Goal: Information Seeking & Learning: Check status

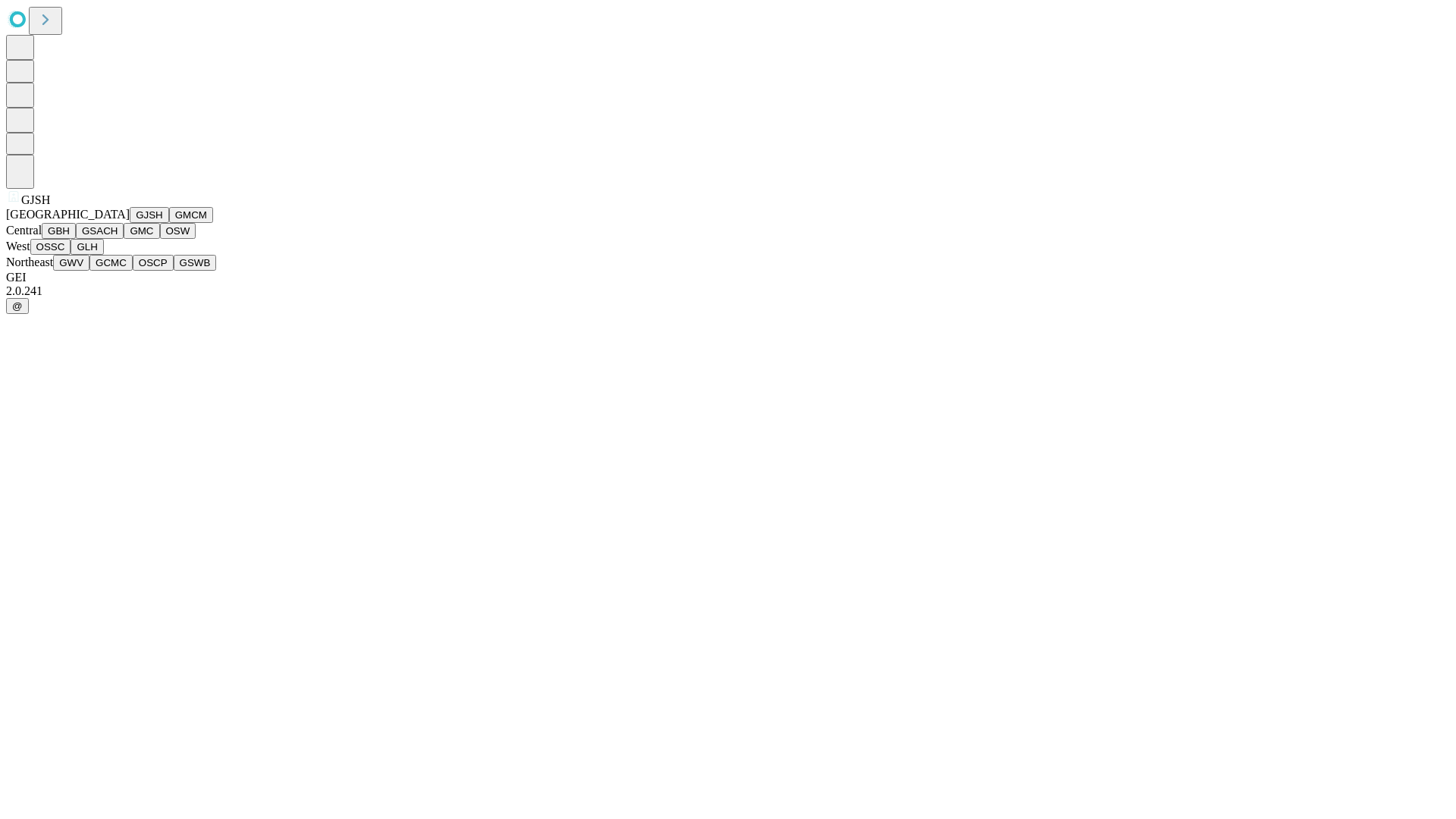
click at [130, 223] on button "GJSH" at bounding box center [149, 215] width 40 height 16
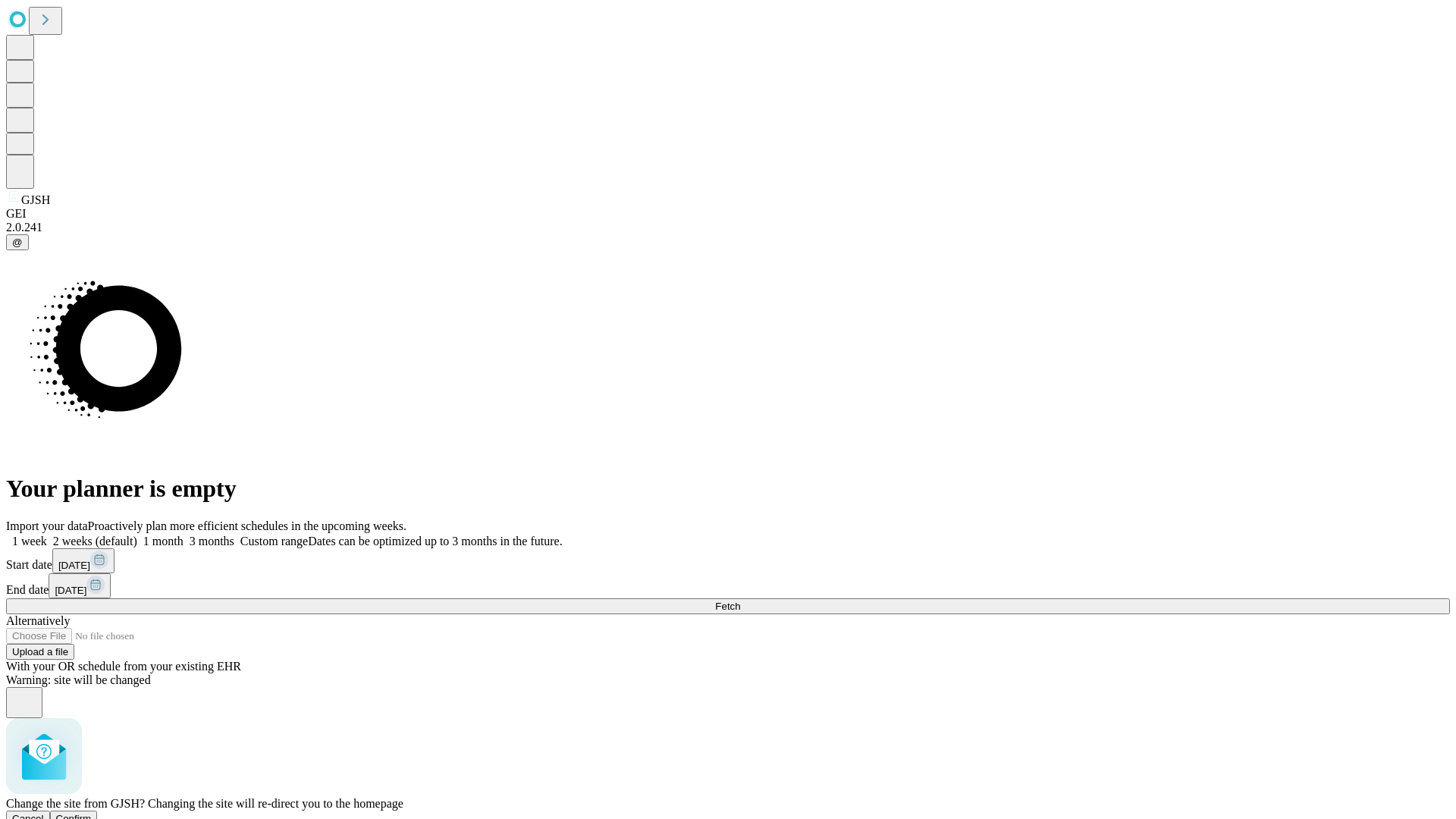
click at [91, 813] on span "Confirm" at bounding box center [74, 818] width 36 height 11
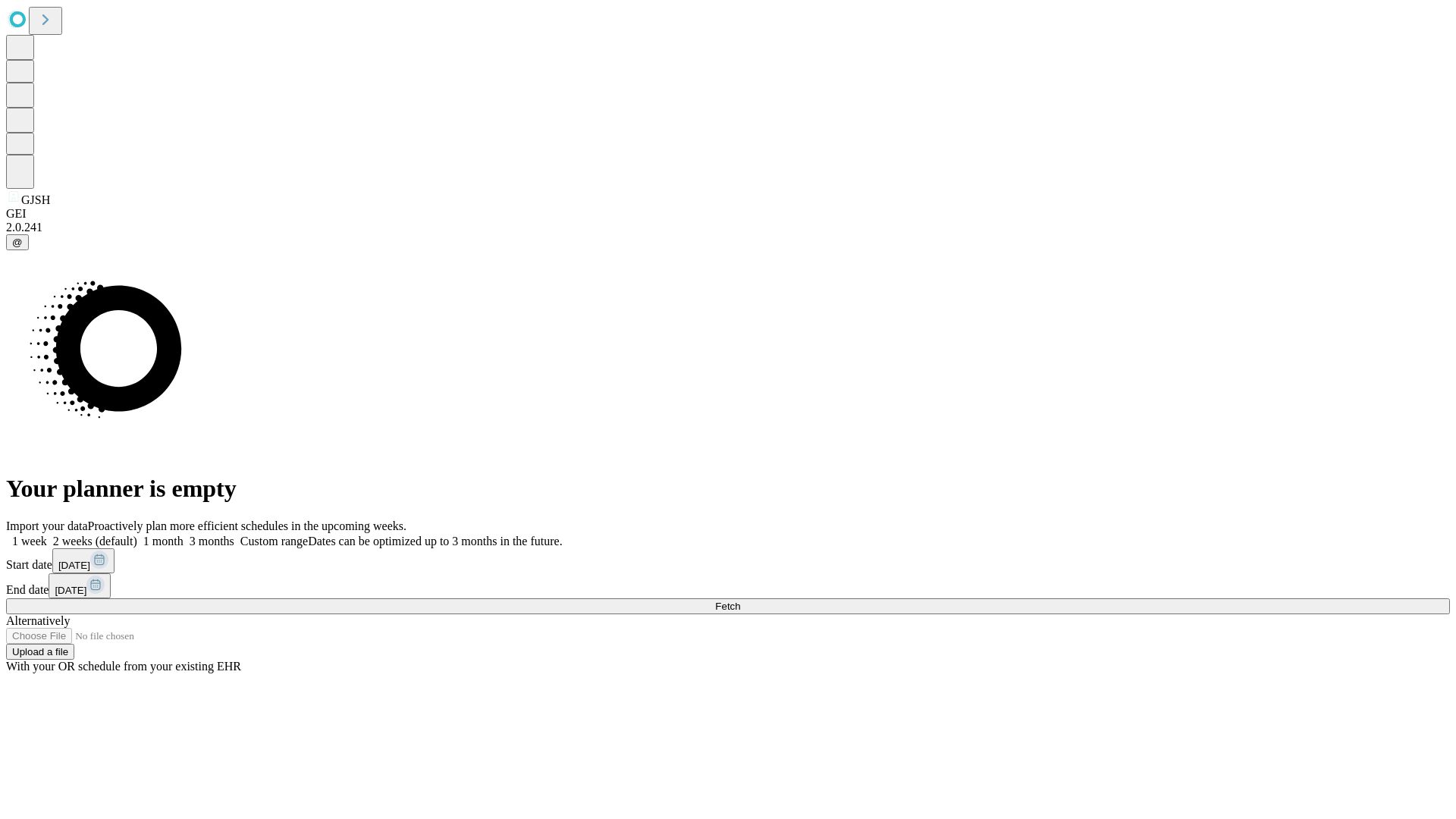
click at [47, 534] on label "1 week" at bounding box center [27, 541] width 41 height 13
click at [740, 600] on span "Fetch" at bounding box center [727, 606] width 25 height 11
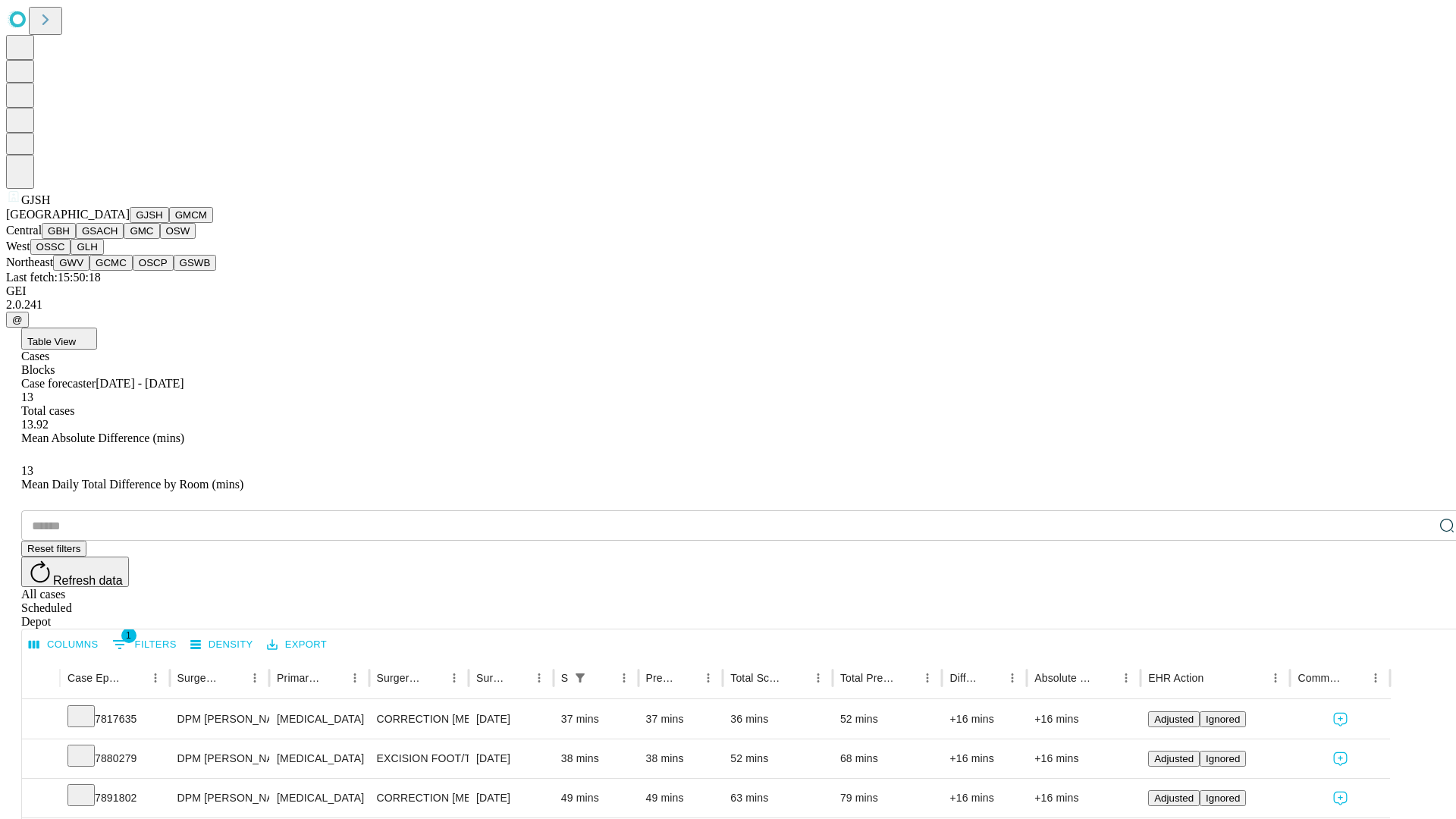
click at [169, 223] on button "GMCM" at bounding box center [191, 215] width 44 height 16
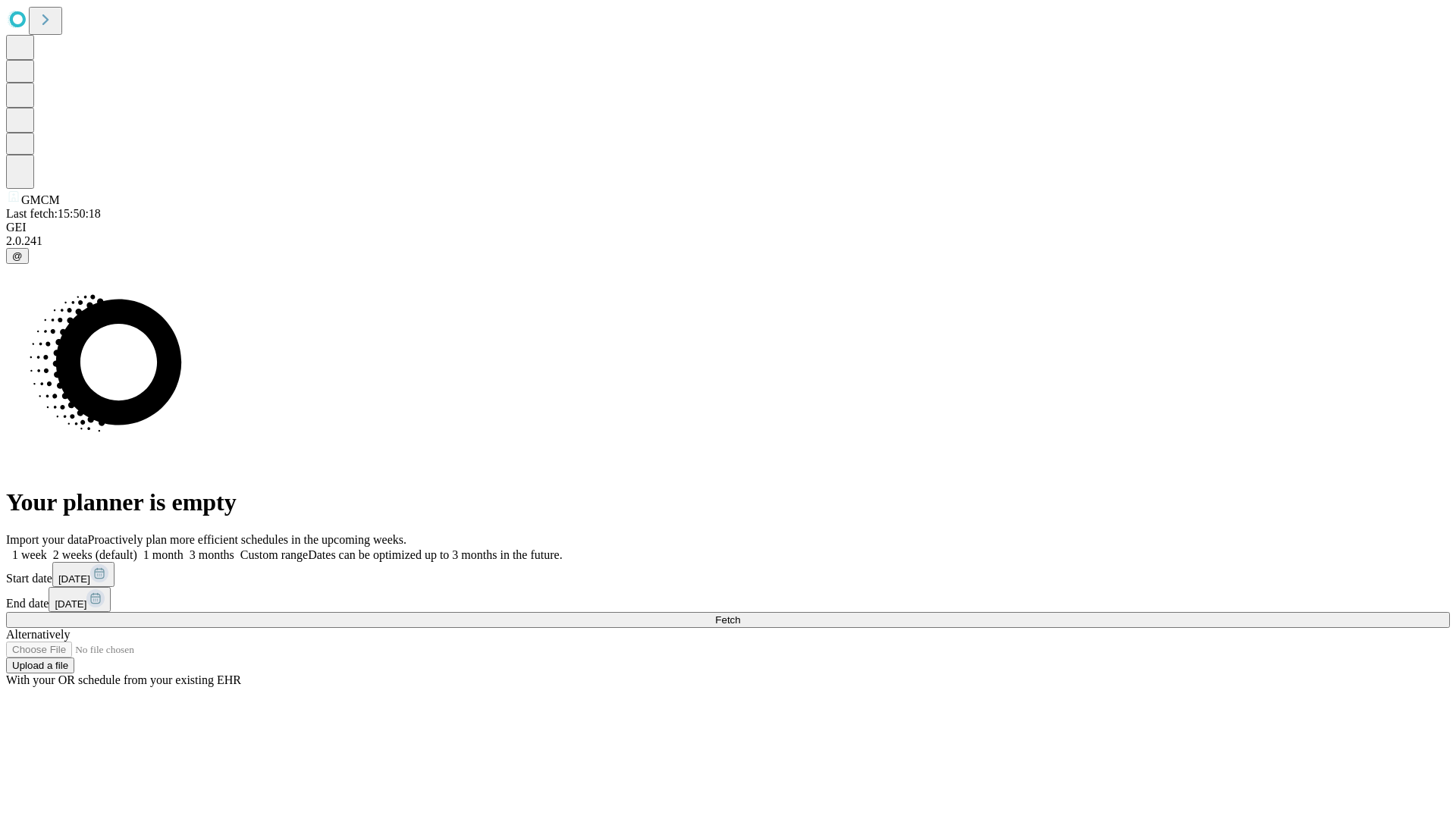
click at [47, 549] on label "1 week" at bounding box center [27, 555] width 41 height 13
click at [740, 615] on span "Fetch" at bounding box center [727, 620] width 25 height 11
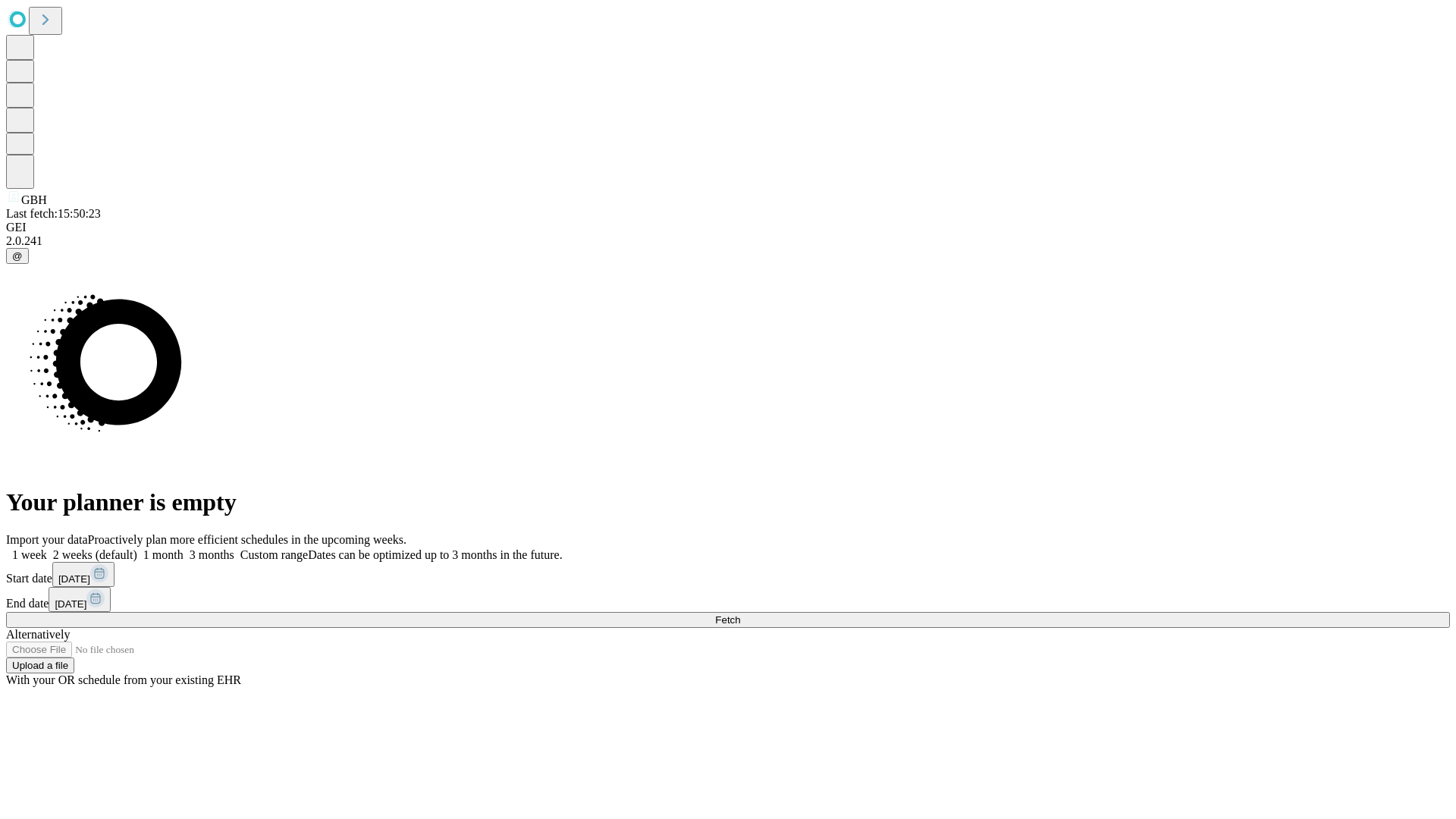
click at [47, 549] on label "1 week" at bounding box center [27, 555] width 41 height 13
click at [740, 615] on span "Fetch" at bounding box center [727, 620] width 25 height 11
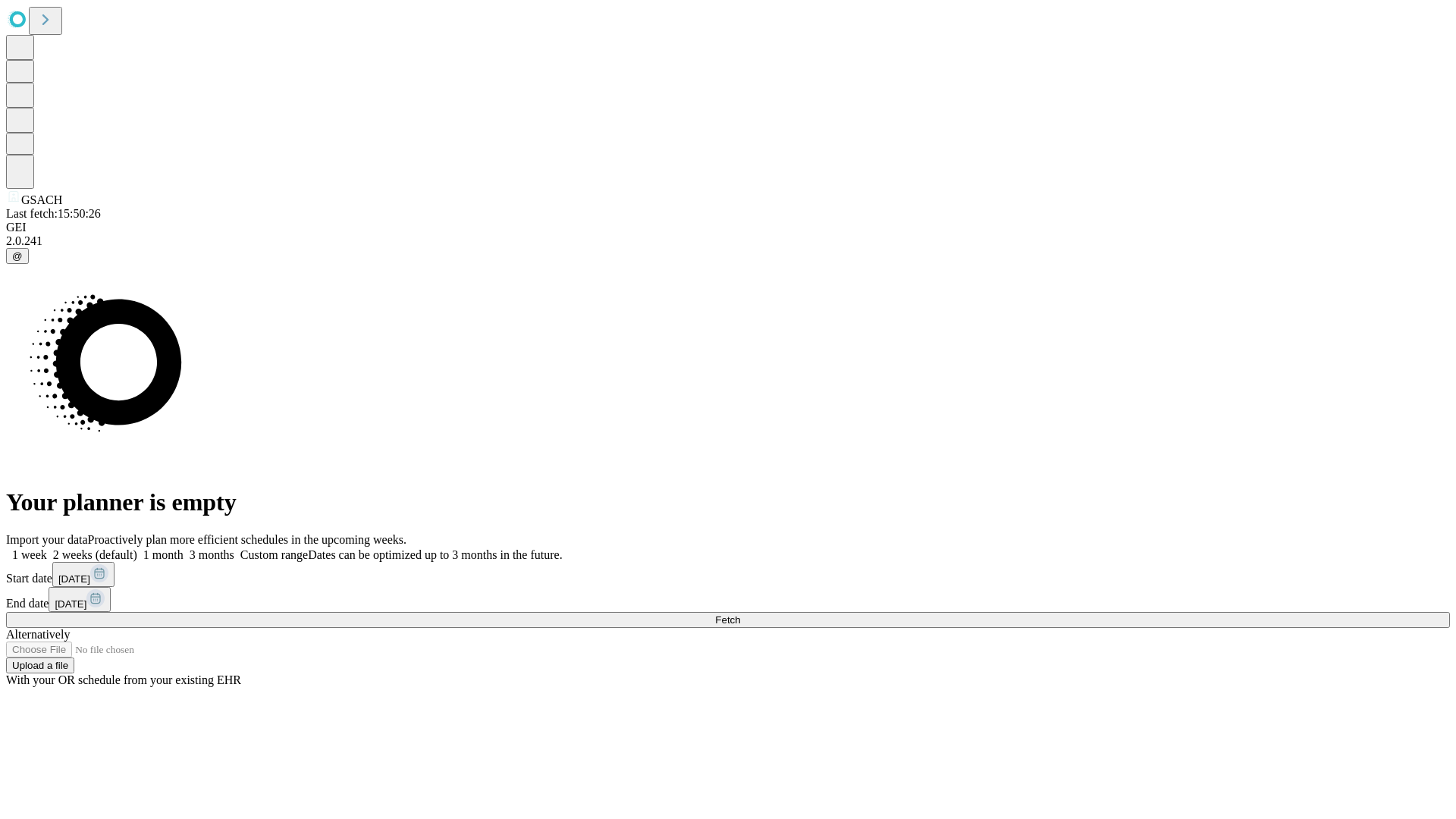
click at [740, 615] on span "Fetch" at bounding box center [727, 620] width 25 height 11
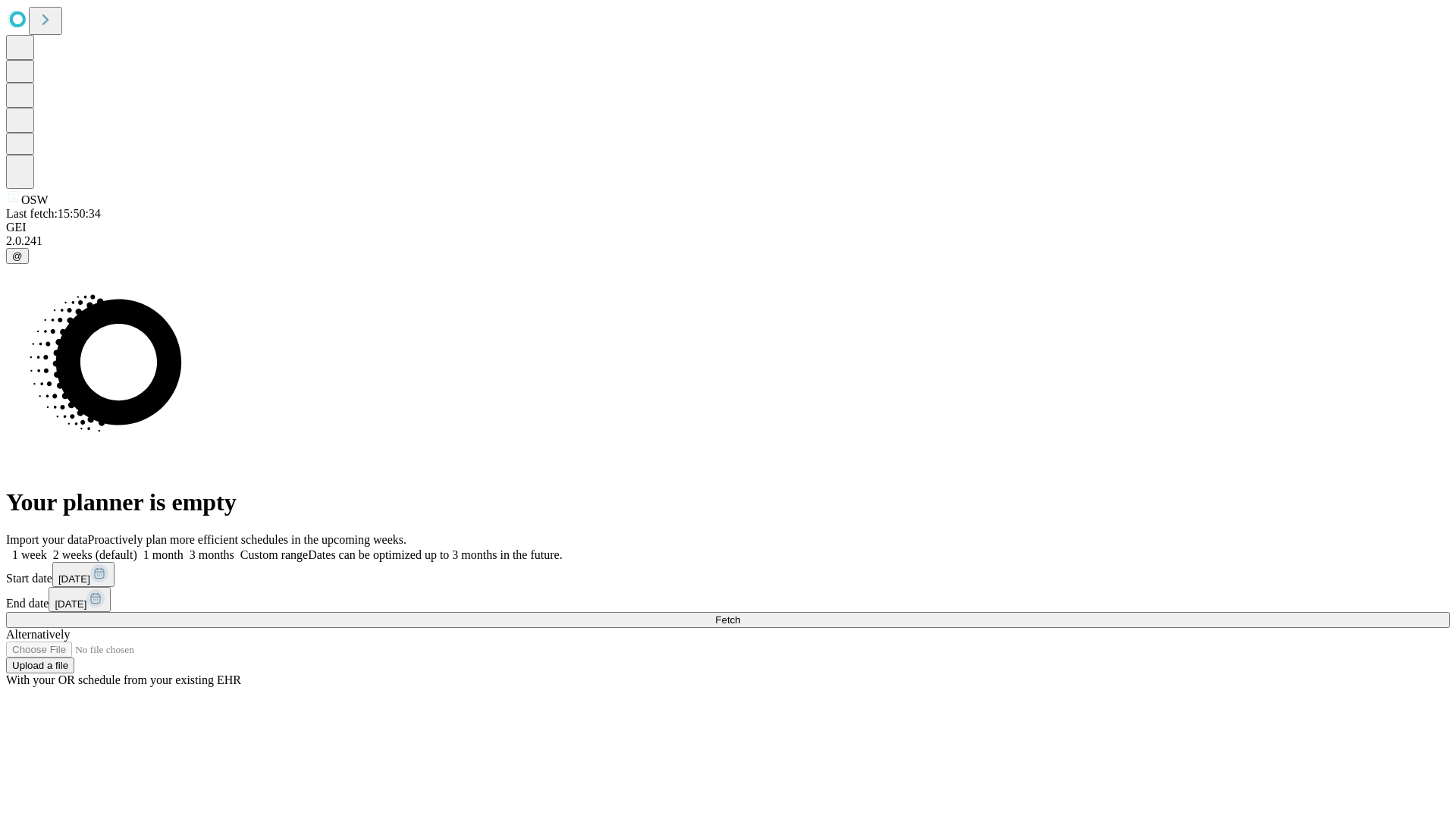
click at [47, 549] on label "1 week" at bounding box center [27, 555] width 41 height 13
click at [740, 615] on span "Fetch" at bounding box center [727, 620] width 25 height 11
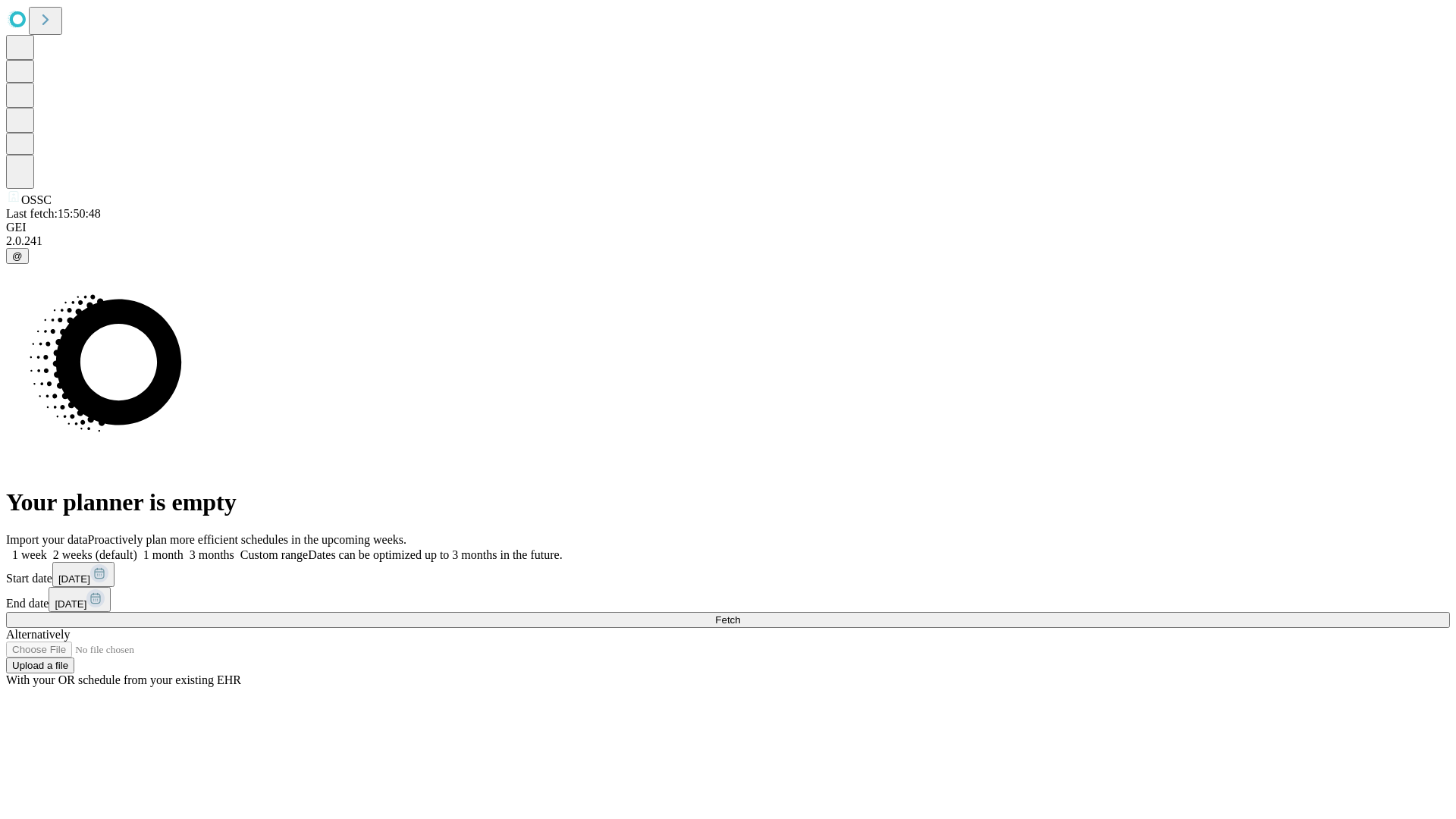
click at [47, 549] on label "1 week" at bounding box center [27, 555] width 41 height 13
click at [740, 615] on span "Fetch" at bounding box center [727, 620] width 25 height 11
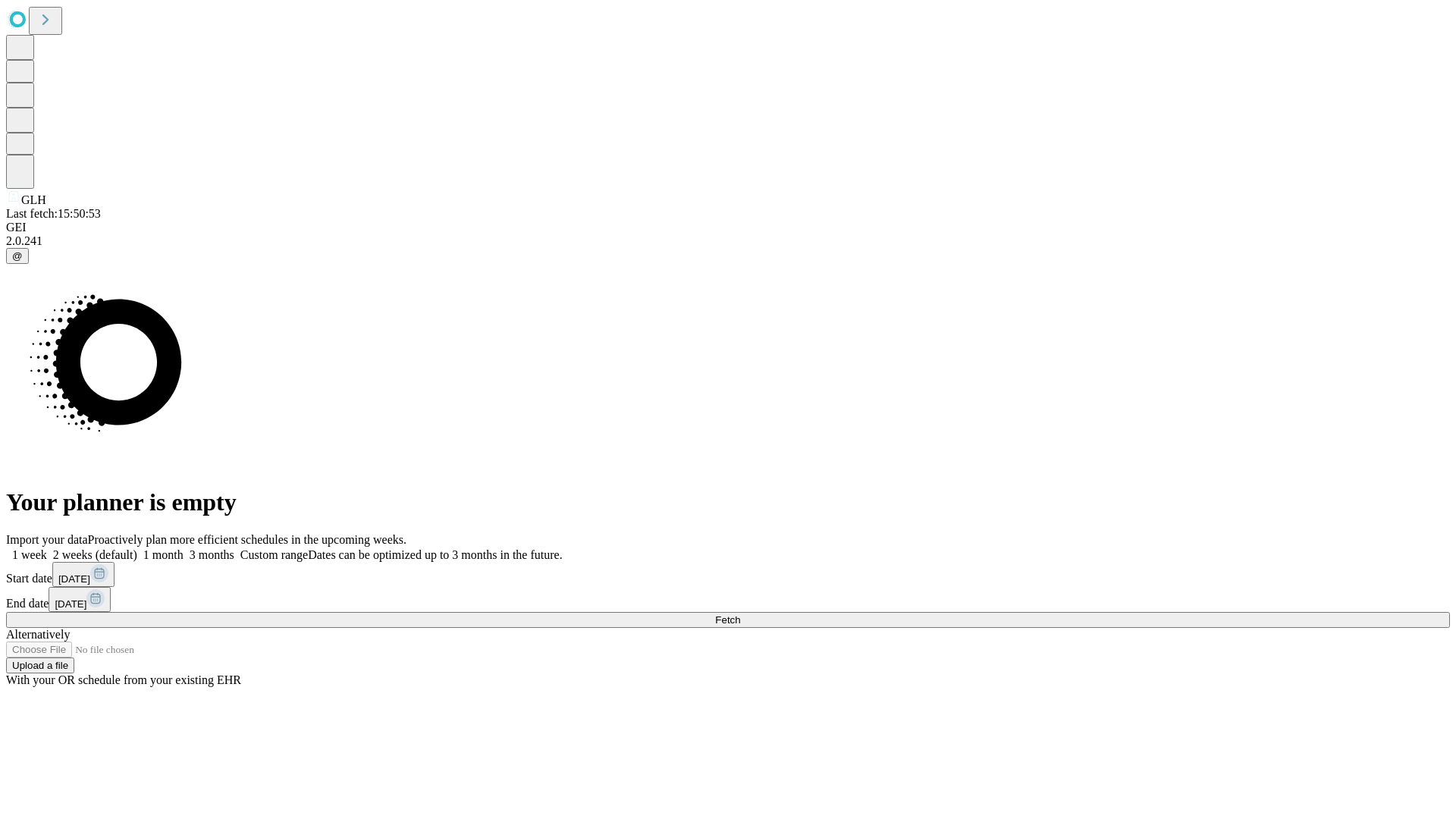
click at [47, 549] on label "1 week" at bounding box center [27, 555] width 41 height 13
click at [740, 615] on span "Fetch" at bounding box center [727, 620] width 25 height 11
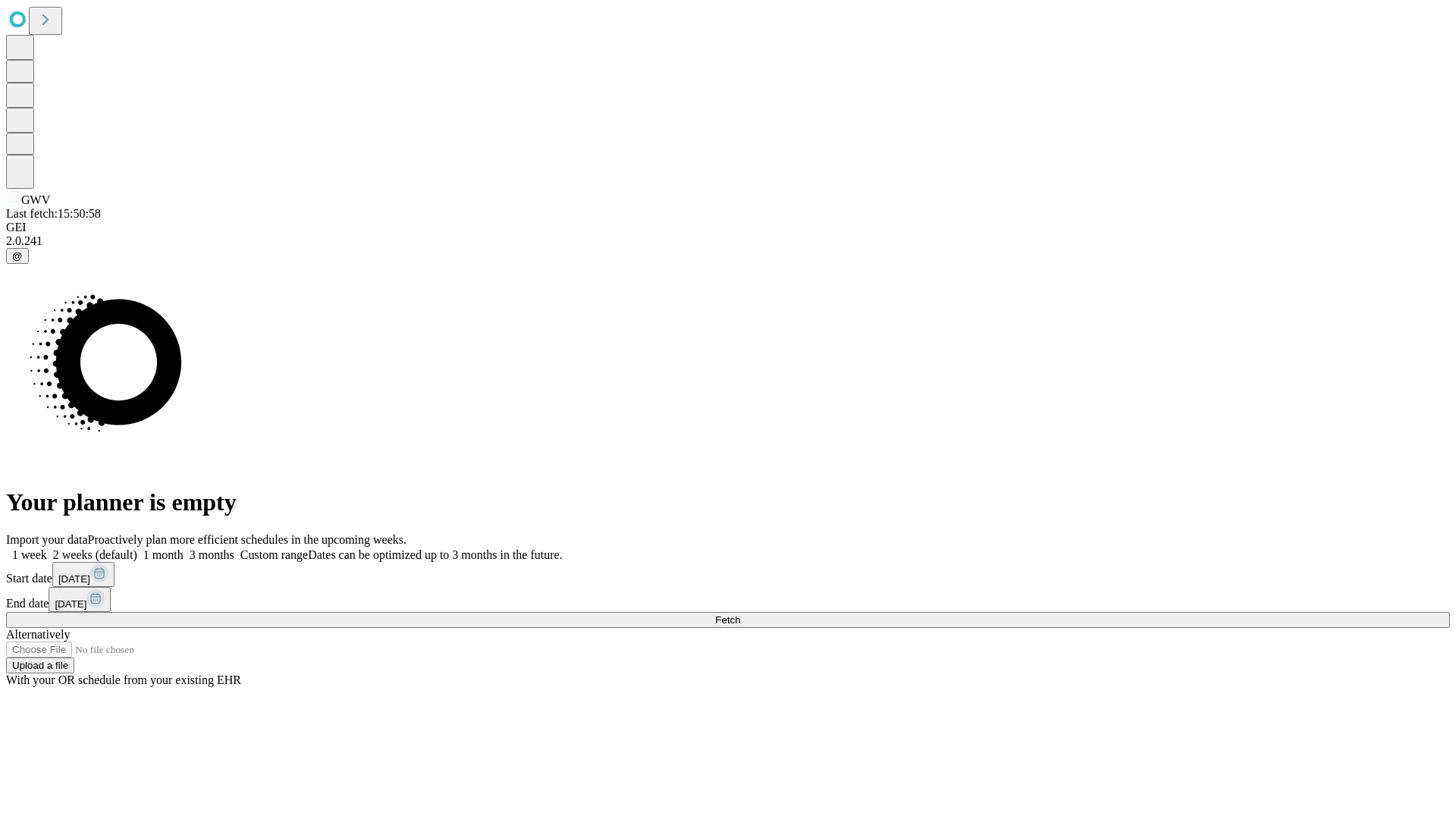
click at [47, 549] on label "1 week" at bounding box center [27, 555] width 41 height 13
click at [740, 615] on span "Fetch" at bounding box center [727, 620] width 25 height 11
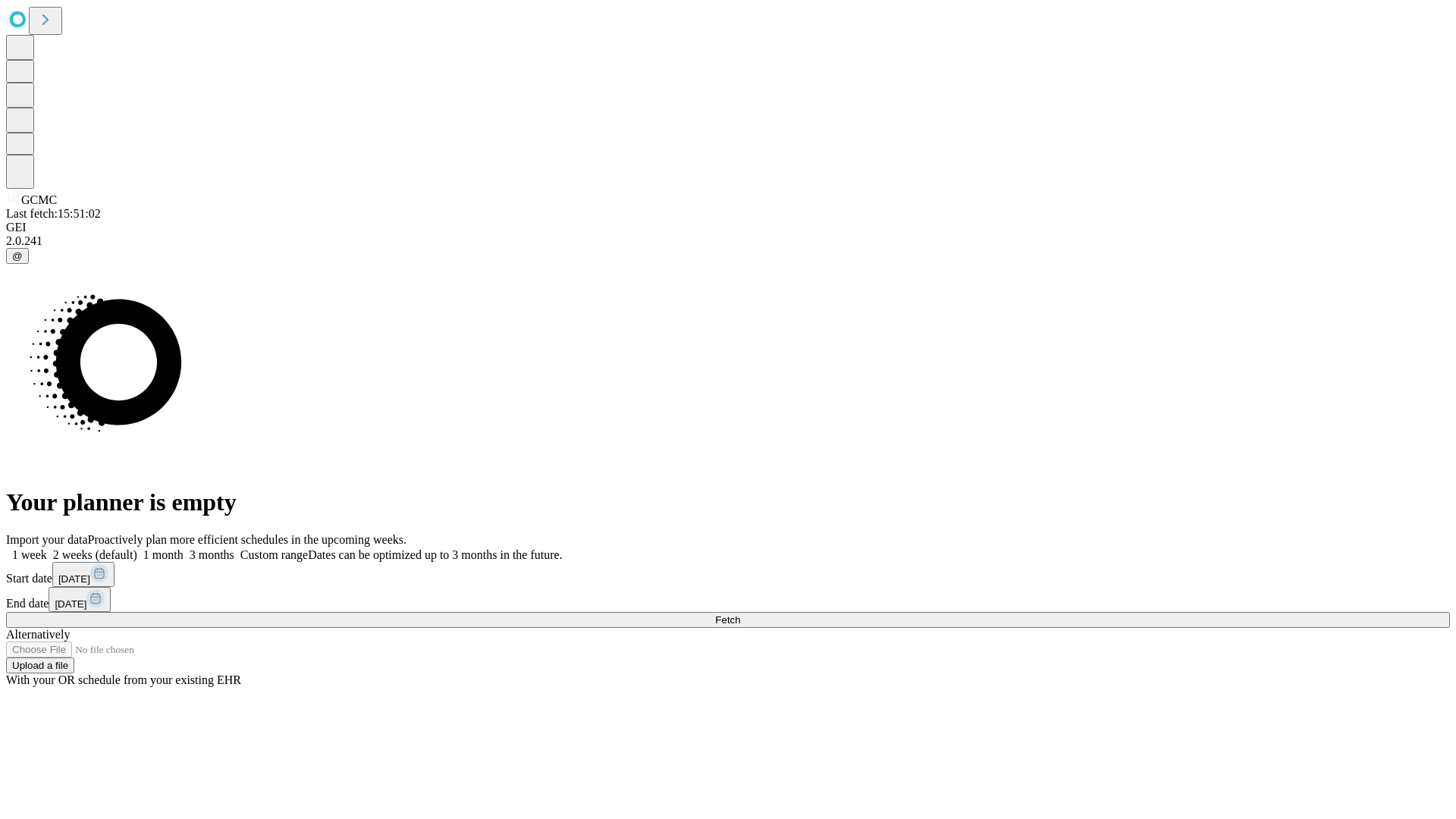
click at [740, 615] on span "Fetch" at bounding box center [727, 620] width 25 height 11
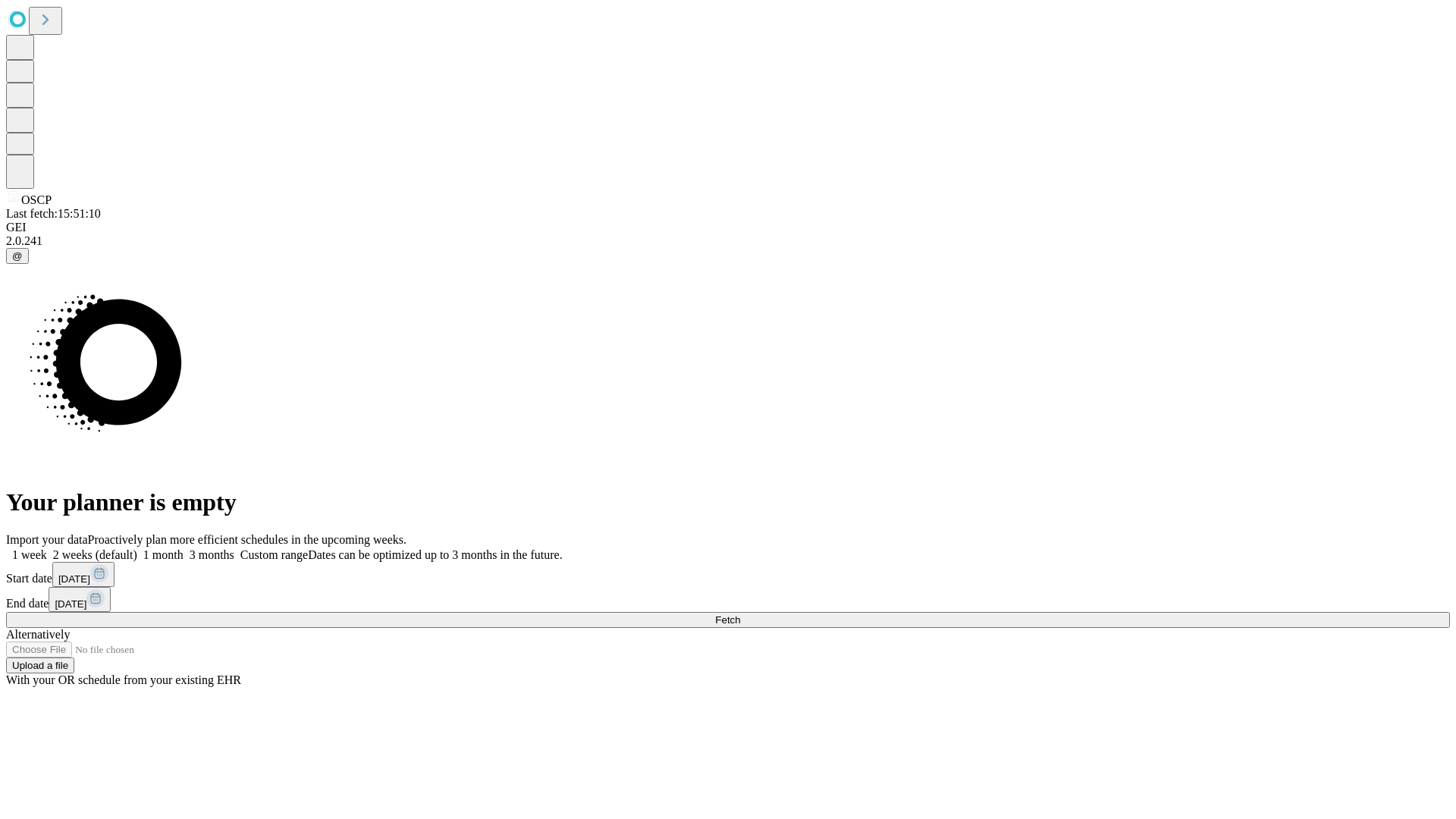
click at [47, 549] on label "1 week" at bounding box center [27, 555] width 41 height 13
click at [740, 615] on span "Fetch" at bounding box center [727, 620] width 25 height 11
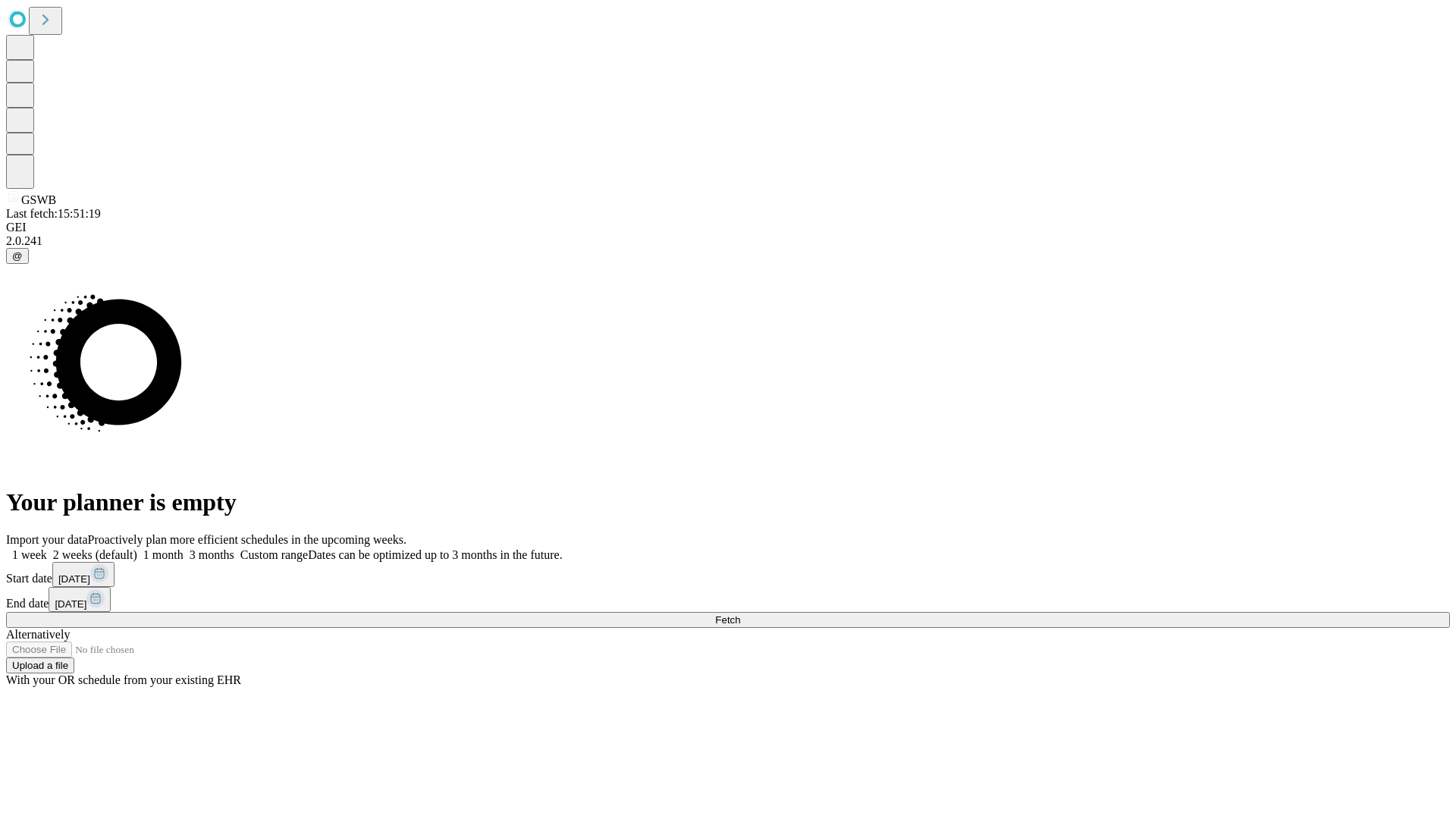
click at [47, 549] on label "1 week" at bounding box center [27, 555] width 41 height 13
click at [740, 615] on span "Fetch" at bounding box center [727, 620] width 25 height 11
